Goal: Information Seeking & Learning: Learn about a topic

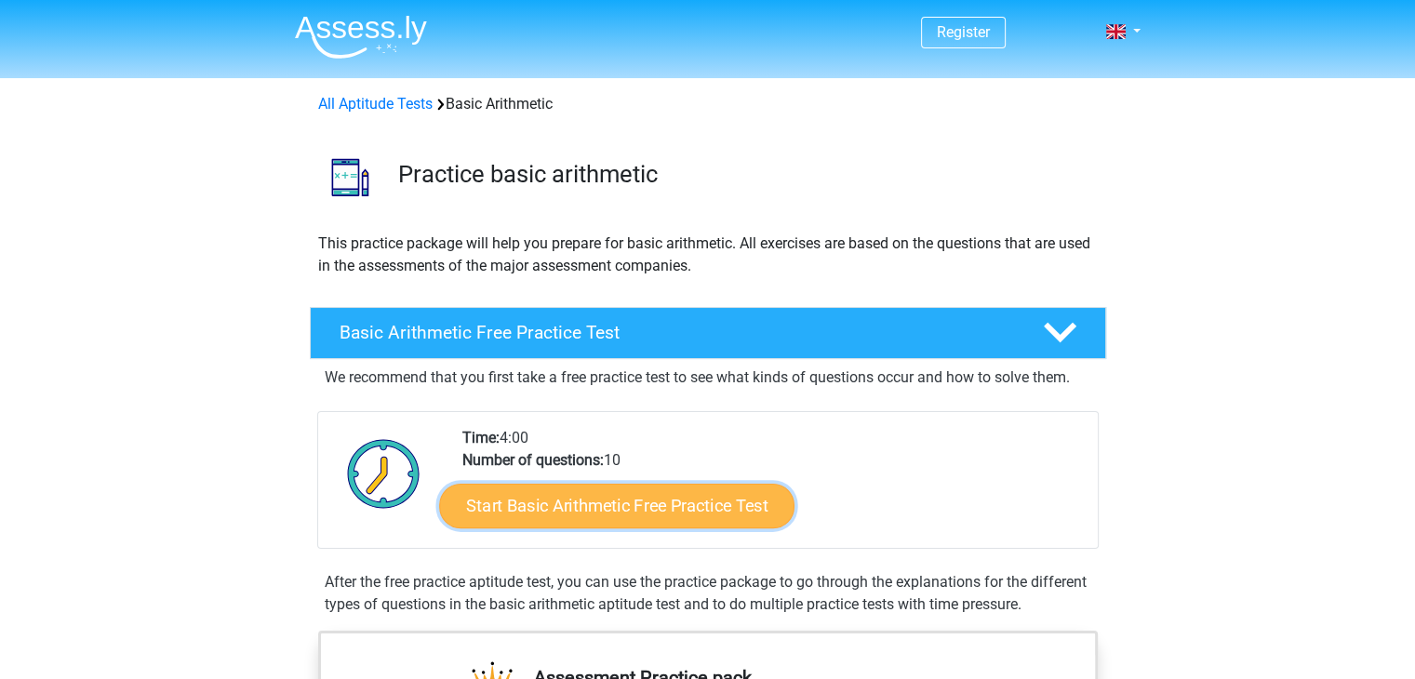
click at [597, 507] on link "Start Basic Arithmetic Free Practice Test" at bounding box center [616, 505] width 355 height 45
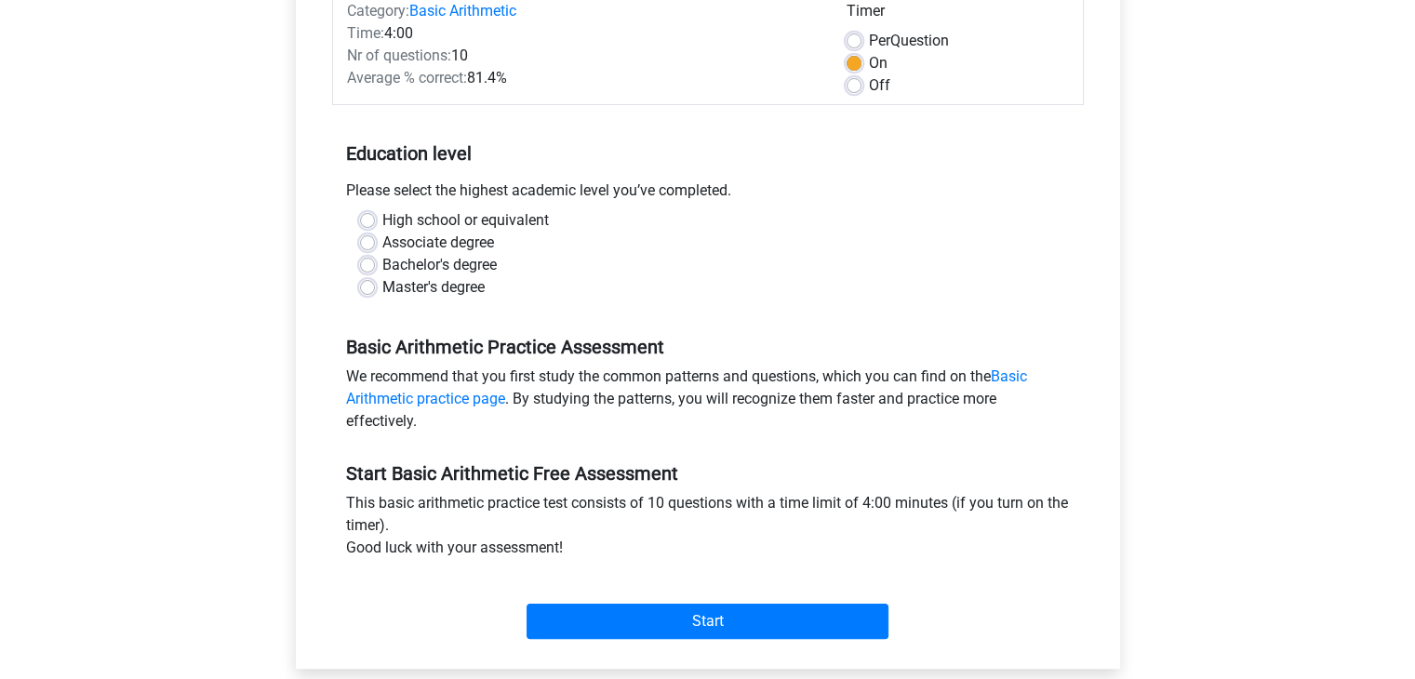
scroll to position [279, 0]
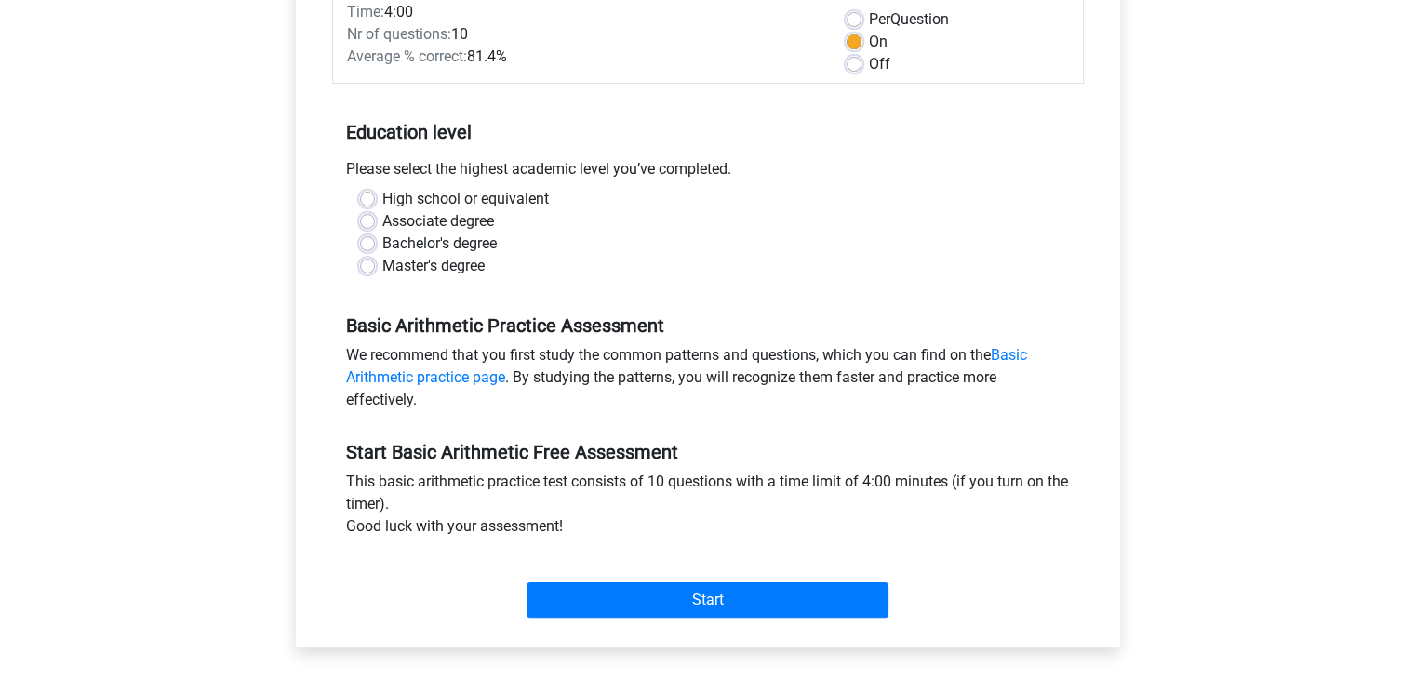
click at [482, 243] on label "Bachelor's degree" at bounding box center [439, 244] width 114 height 22
click at [375, 243] on input "Bachelor's degree" at bounding box center [367, 242] width 15 height 19
radio input "true"
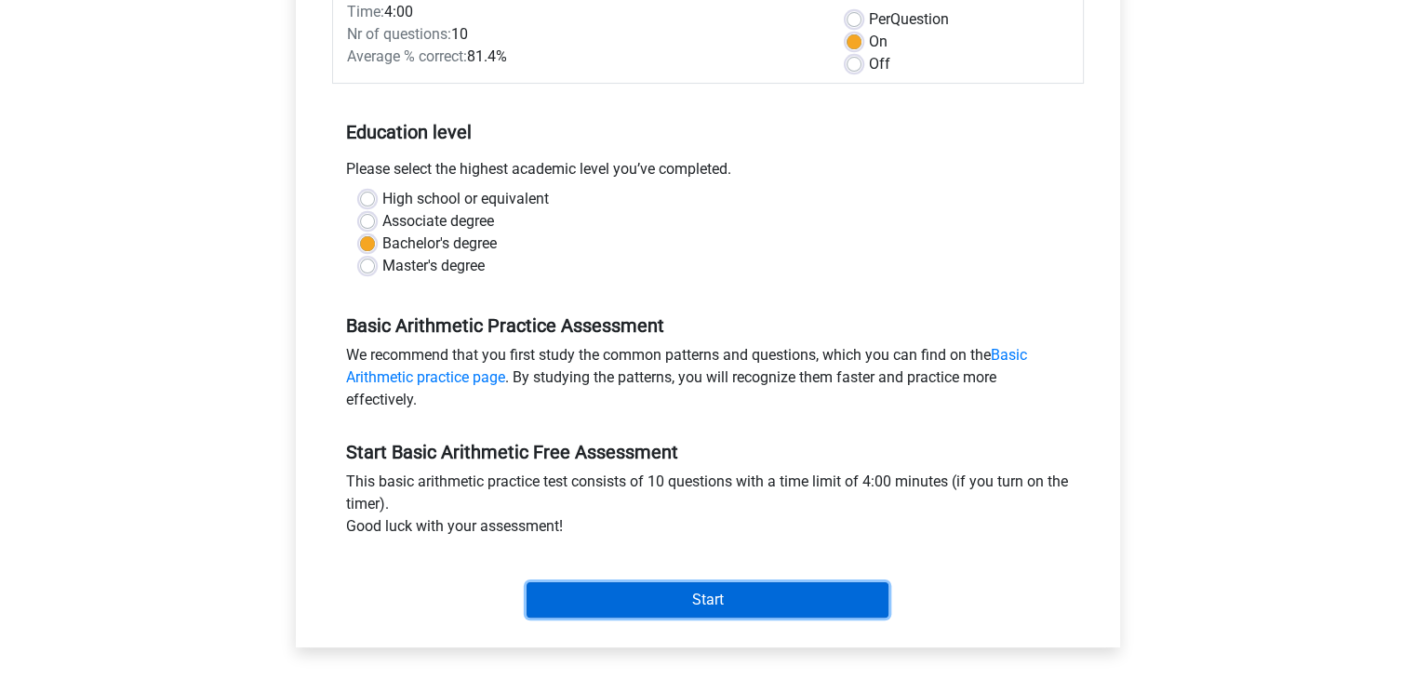
click at [648, 604] on input "Start" at bounding box center [707, 599] width 362 height 35
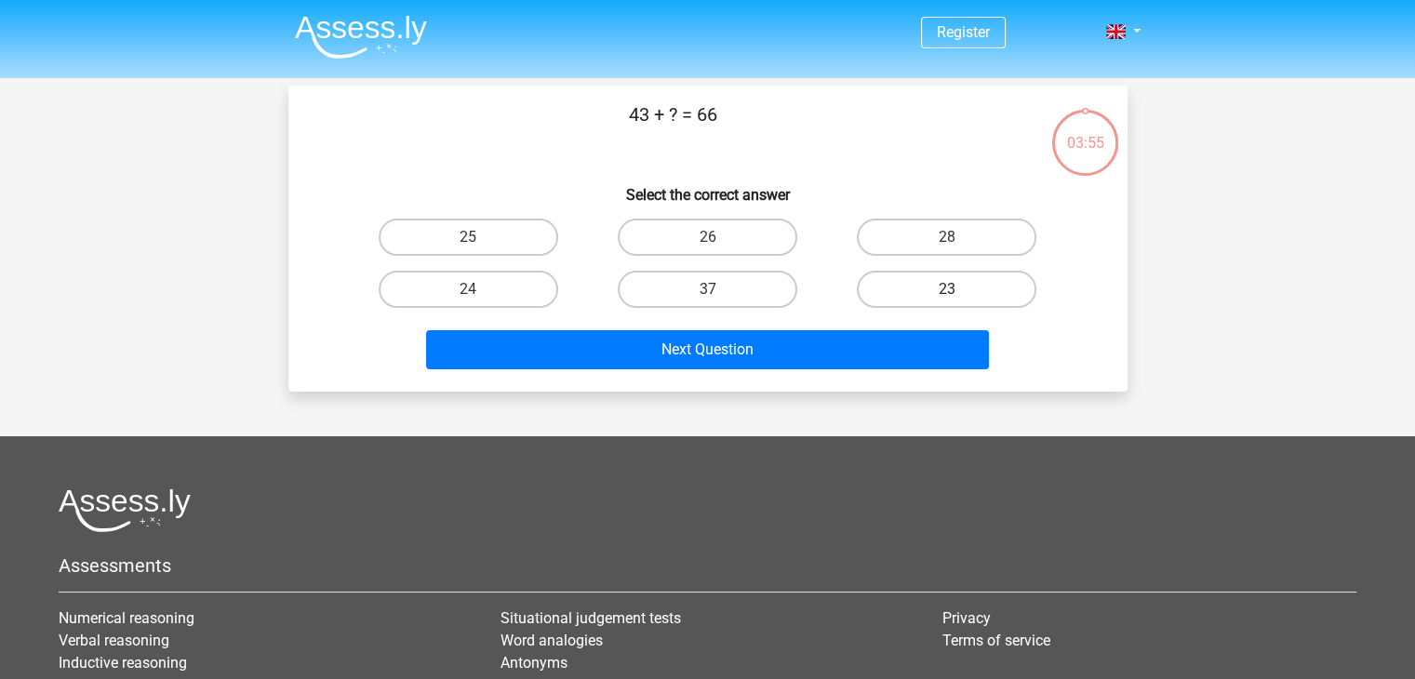
click at [951, 274] on label "23" at bounding box center [947, 289] width 180 height 37
click at [951, 289] on input "23" at bounding box center [953, 295] width 12 height 12
radio input "true"
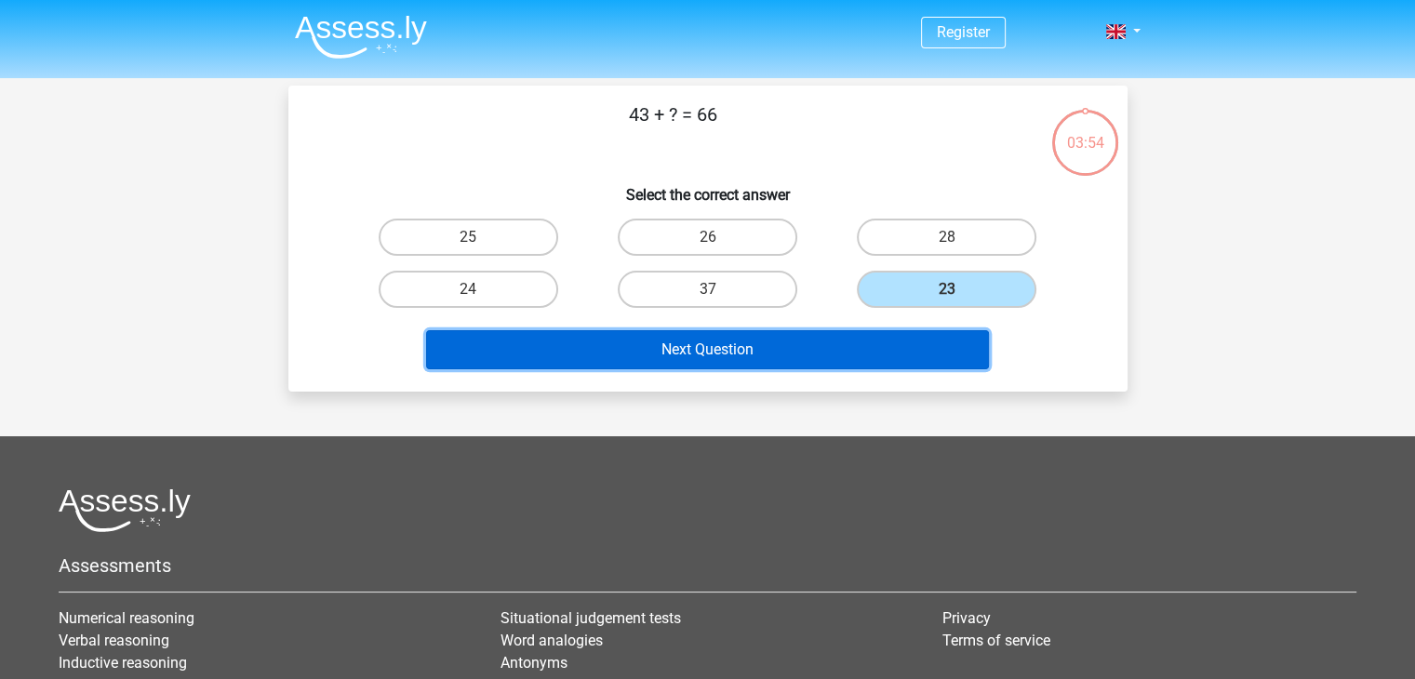
click at [816, 336] on button "Next Question" at bounding box center [707, 349] width 563 height 39
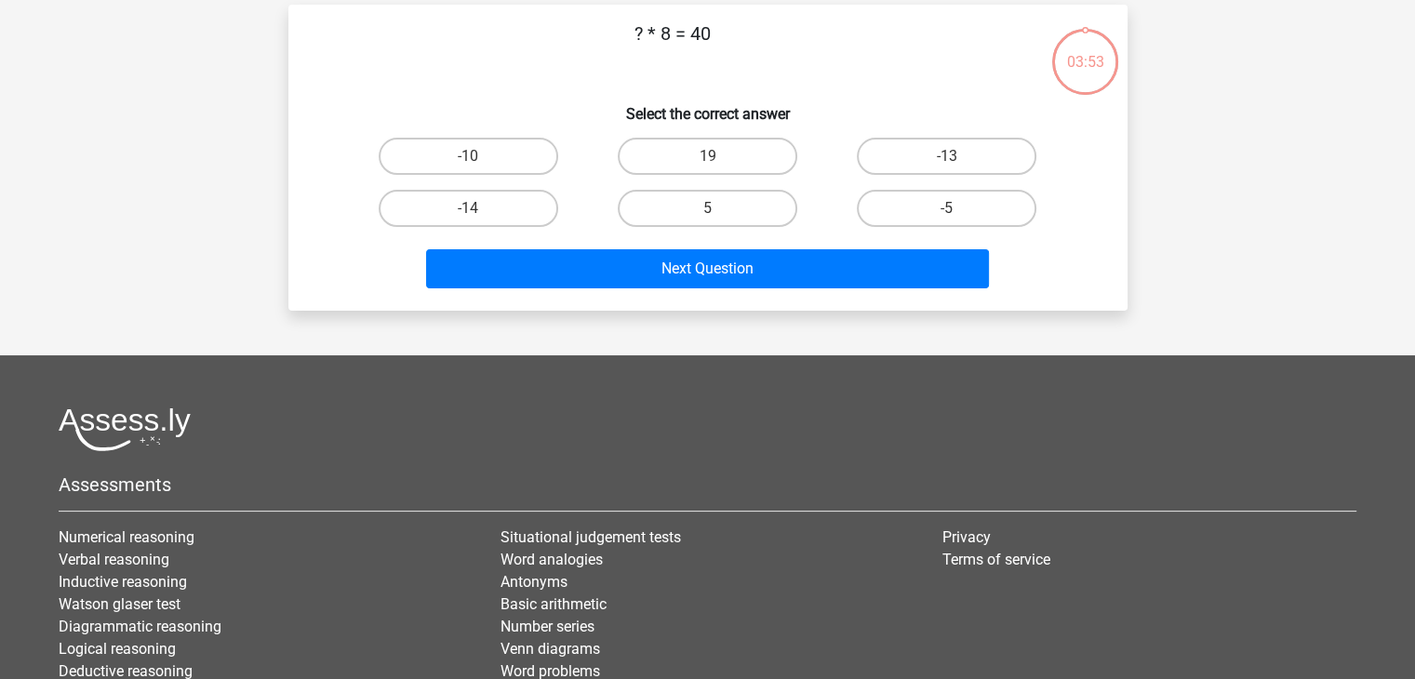
scroll to position [86, 0]
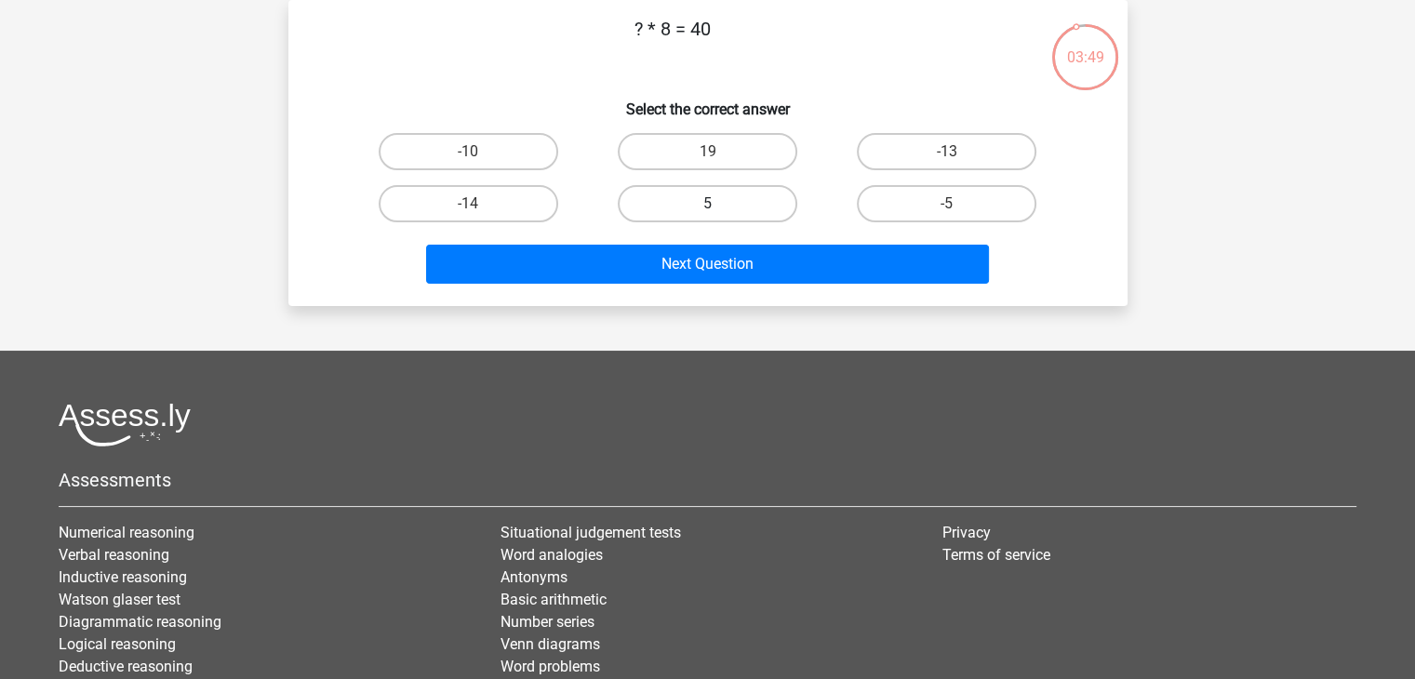
click at [758, 201] on label "5" at bounding box center [708, 203] width 180 height 37
click at [719, 204] on input "5" at bounding box center [713, 210] width 12 height 12
radio input "true"
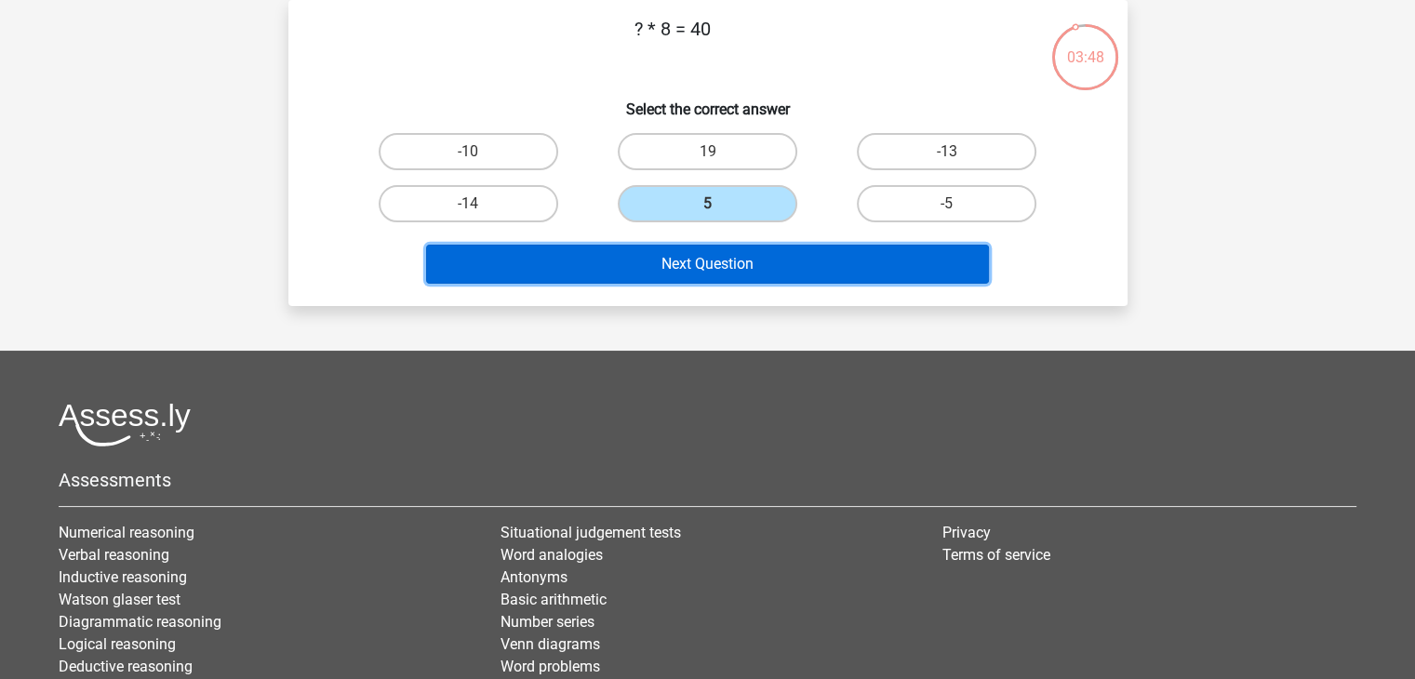
click at [731, 262] on button "Next Question" at bounding box center [707, 264] width 563 height 39
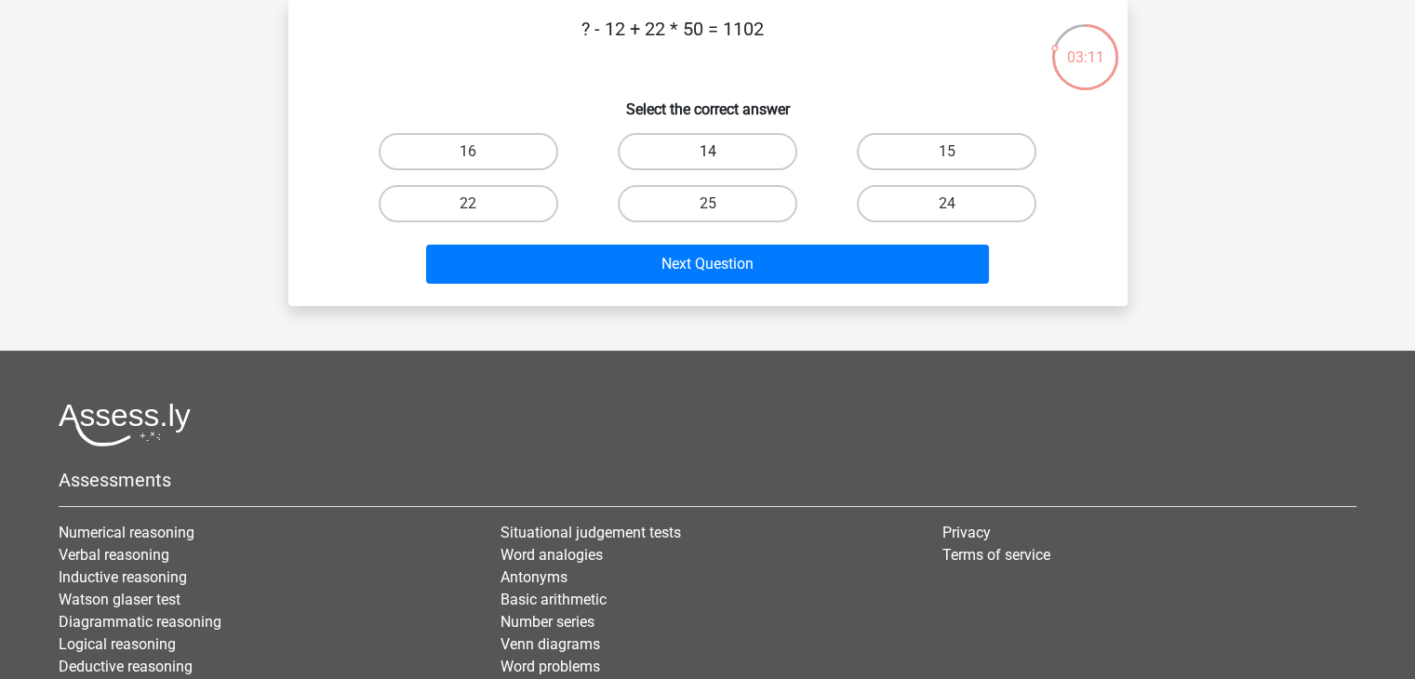
click at [738, 153] on label "14" at bounding box center [708, 151] width 180 height 37
click at [719, 153] on input "14" at bounding box center [713, 158] width 12 height 12
radio input "true"
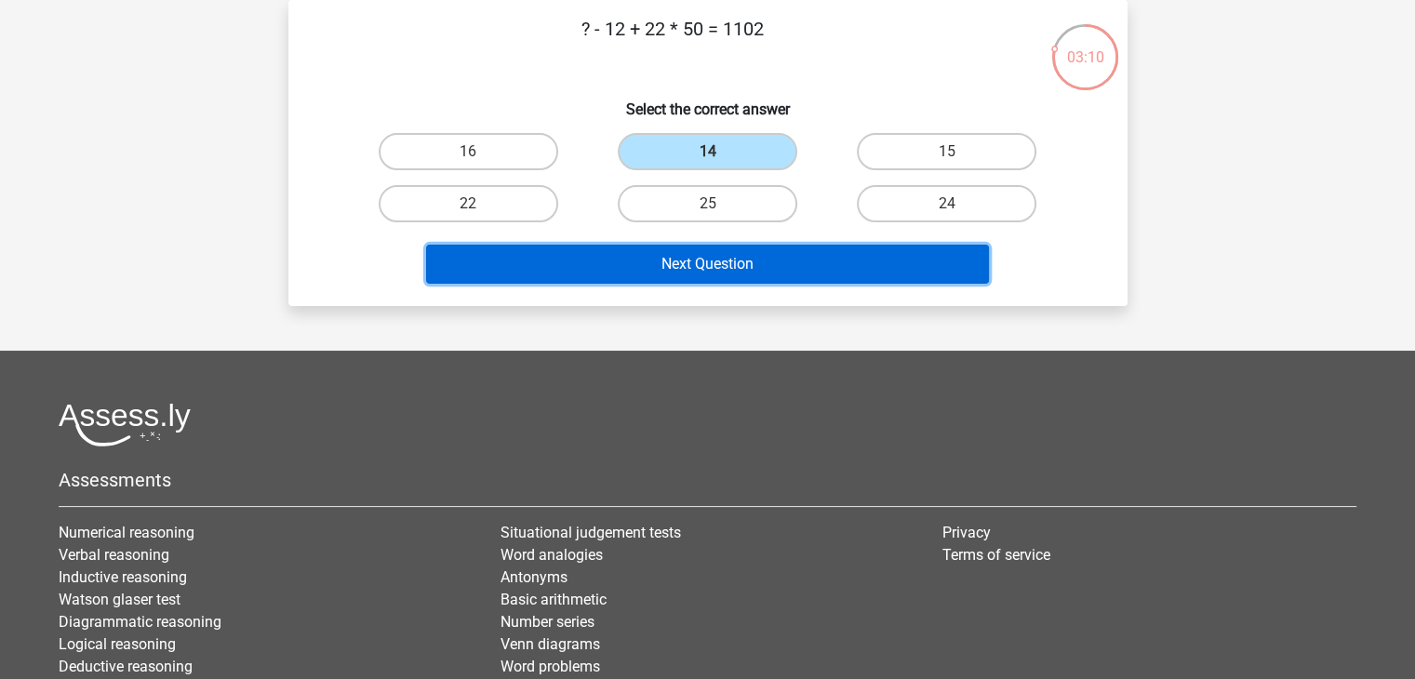
click at [747, 255] on button "Next Question" at bounding box center [707, 264] width 563 height 39
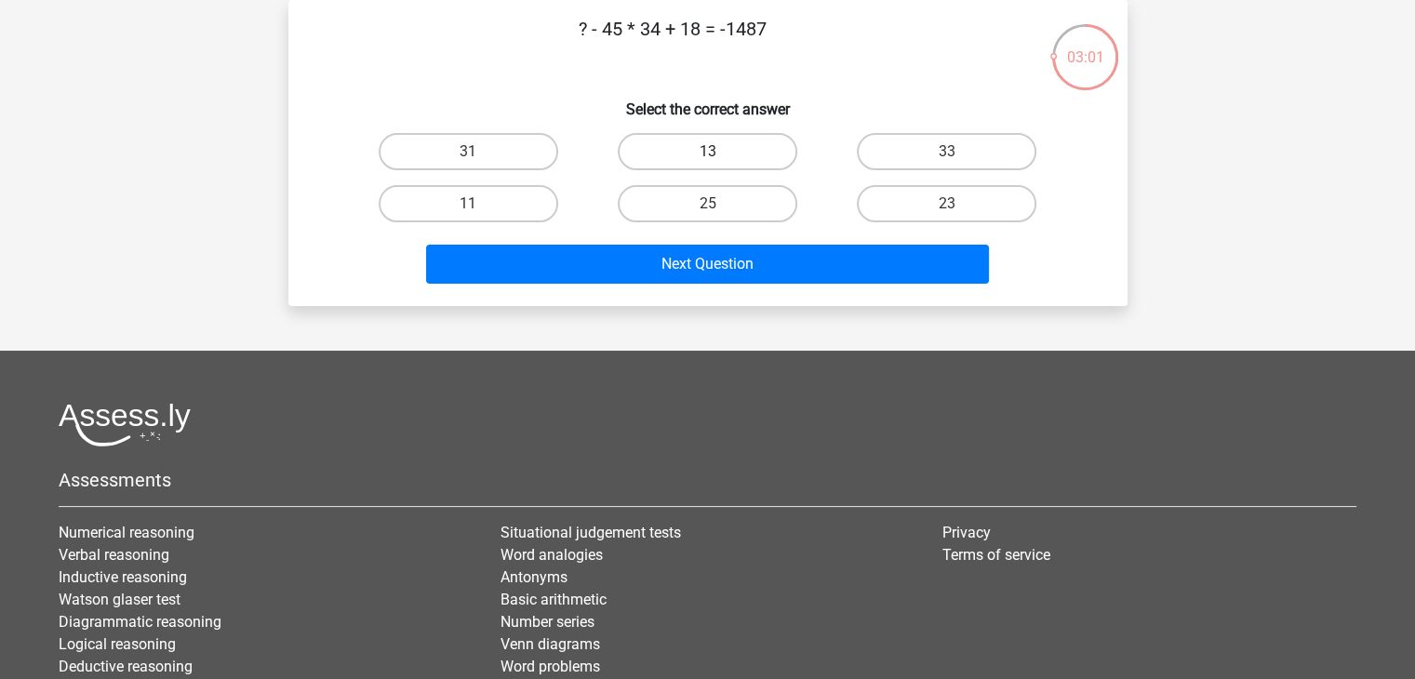
click at [699, 142] on label "13" at bounding box center [708, 151] width 180 height 37
click at [707, 152] on input "13" at bounding box center [713, 158] width 12 height 12
radio input "true"
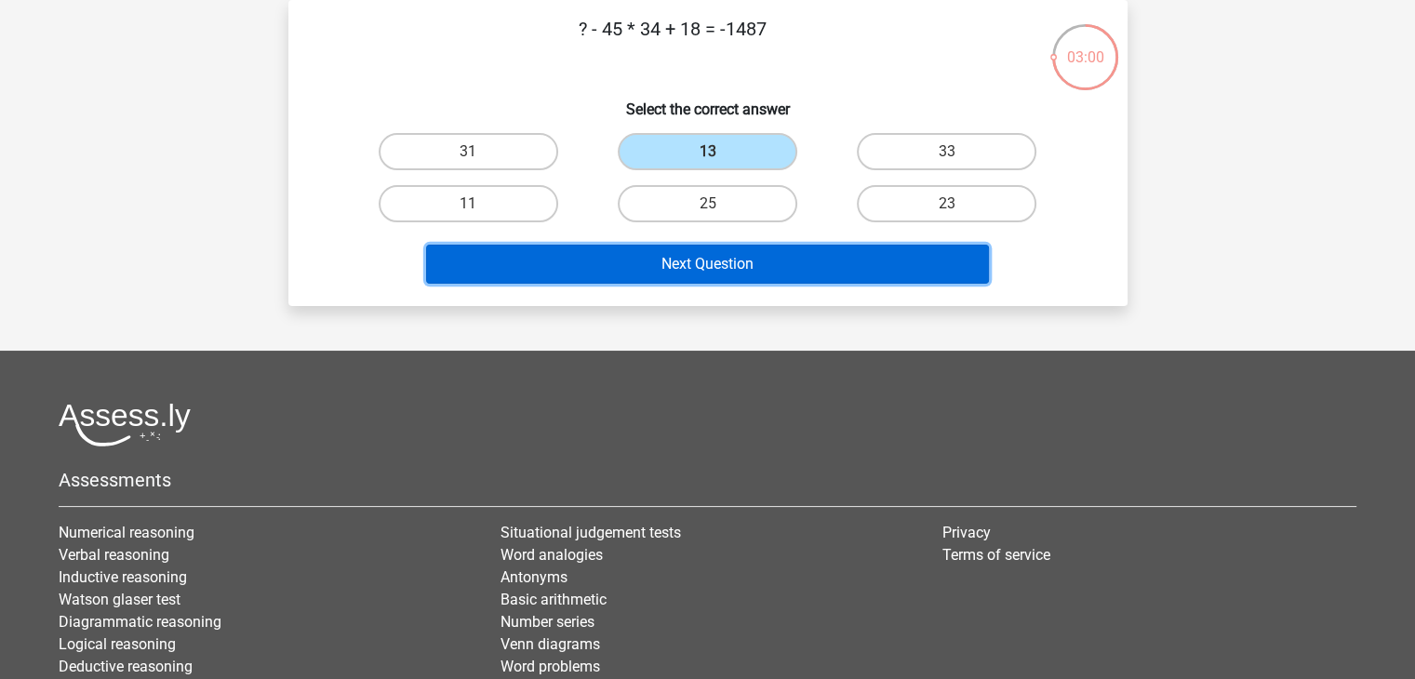
click at [735, 250] on button "Next Question" at bounding box center [707, 264] width 563 height 39
click at [739, 267] on button "Next Question" at bounding box center [707, 264] width 563 height 39
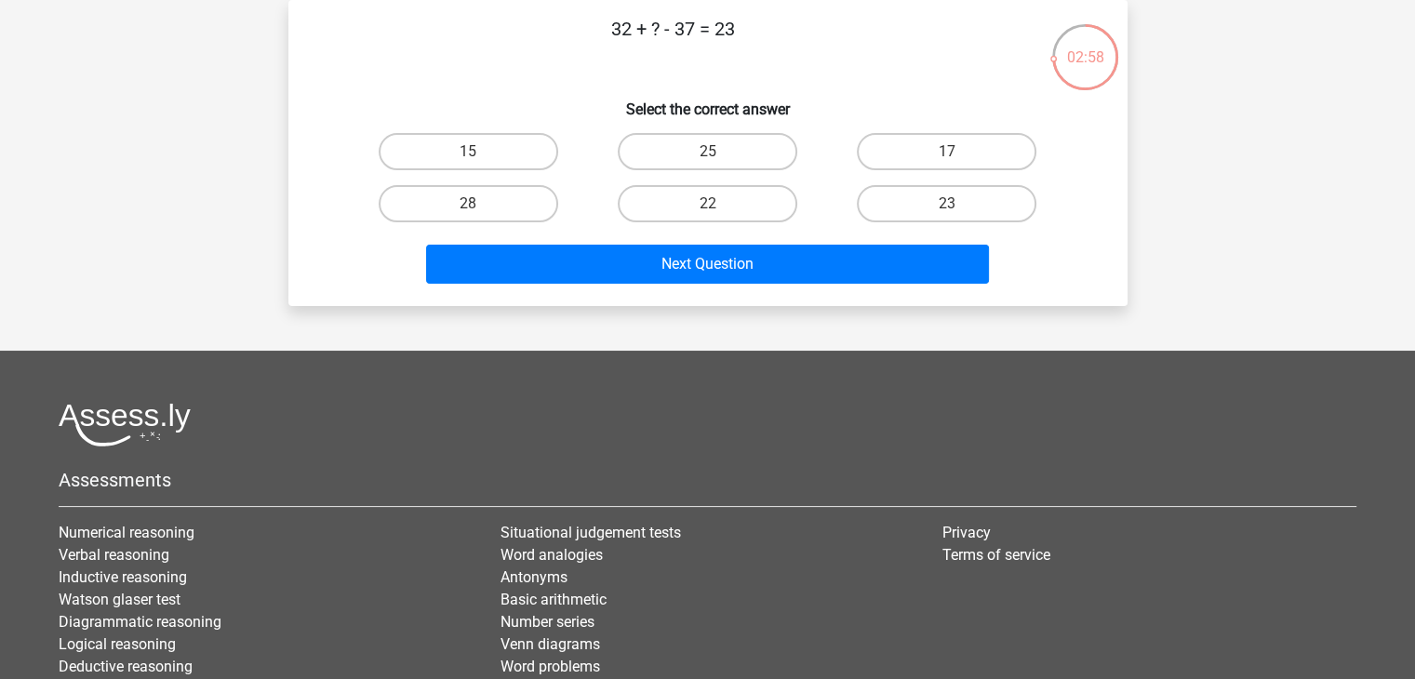
click at [808, 89] on h6 "Select the correct answer" at bounding box center [707, 102] width 779 height 33
